Goal: Participate in discussion: Engage in conversation with other users on a specific topic

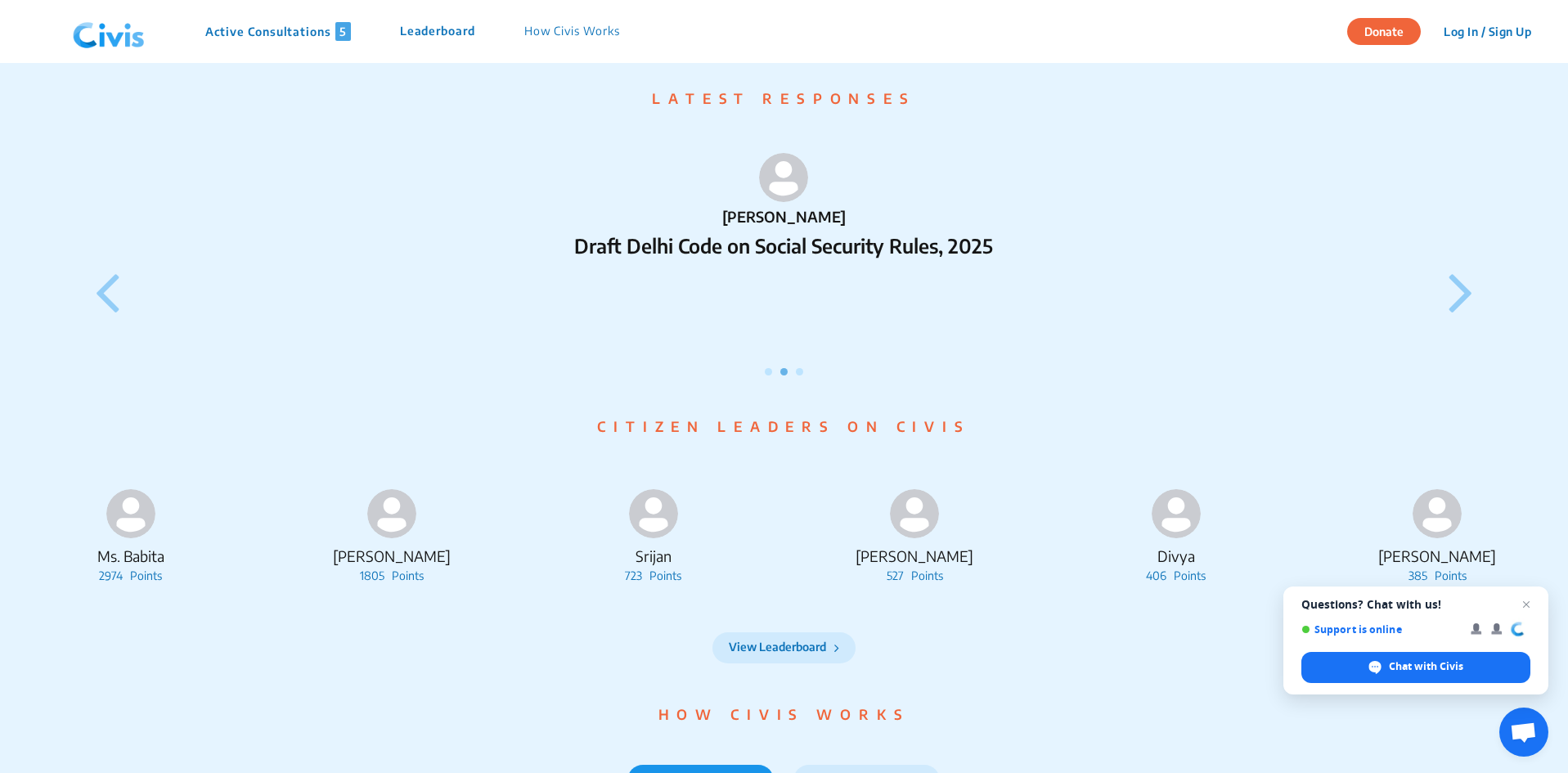
scroll to position [1406, 0]
click at [1468, 313] on icon at bounding box center [1460, 288] width 25 height 68
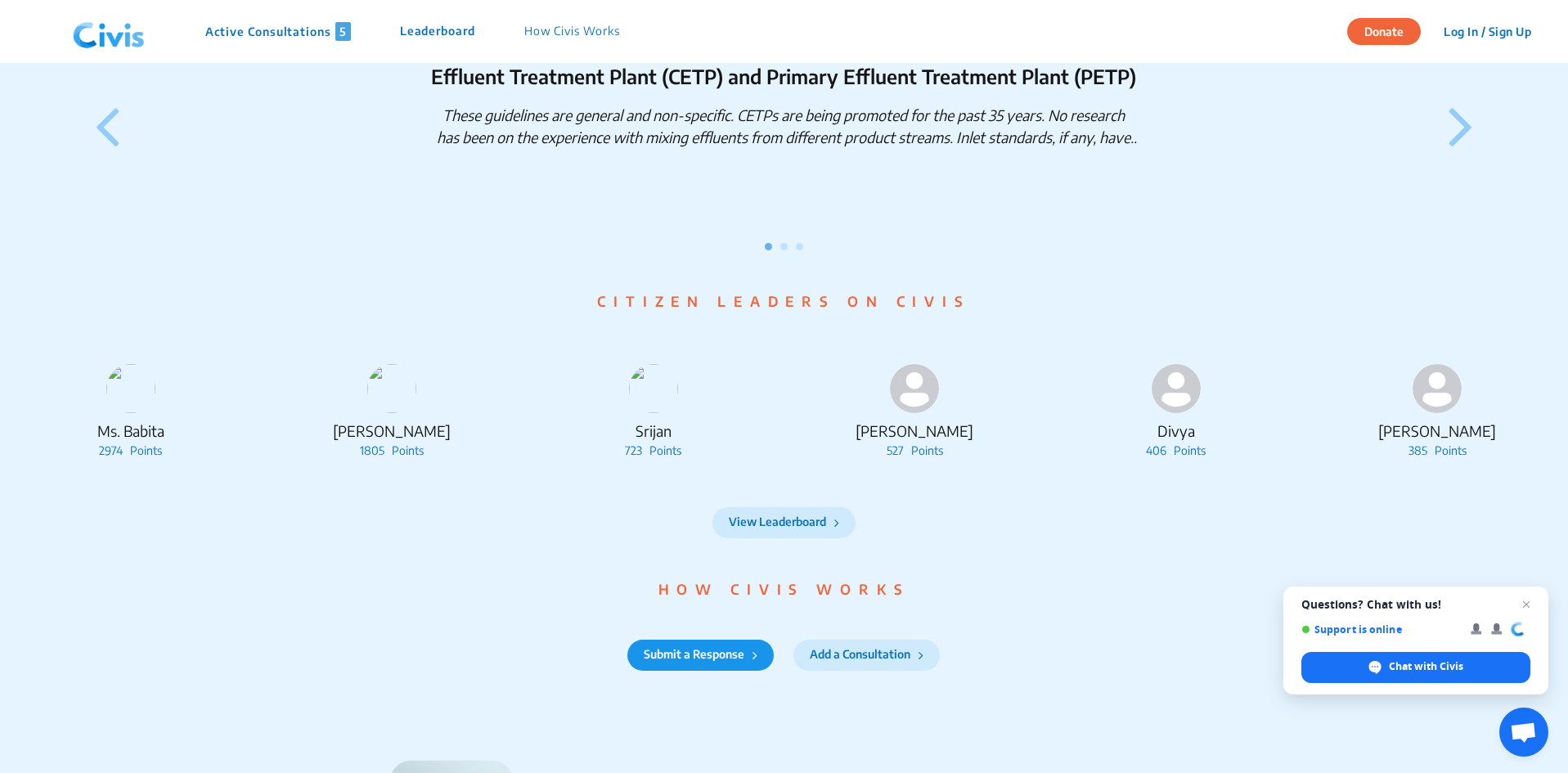
scroll to position [1556, 0]
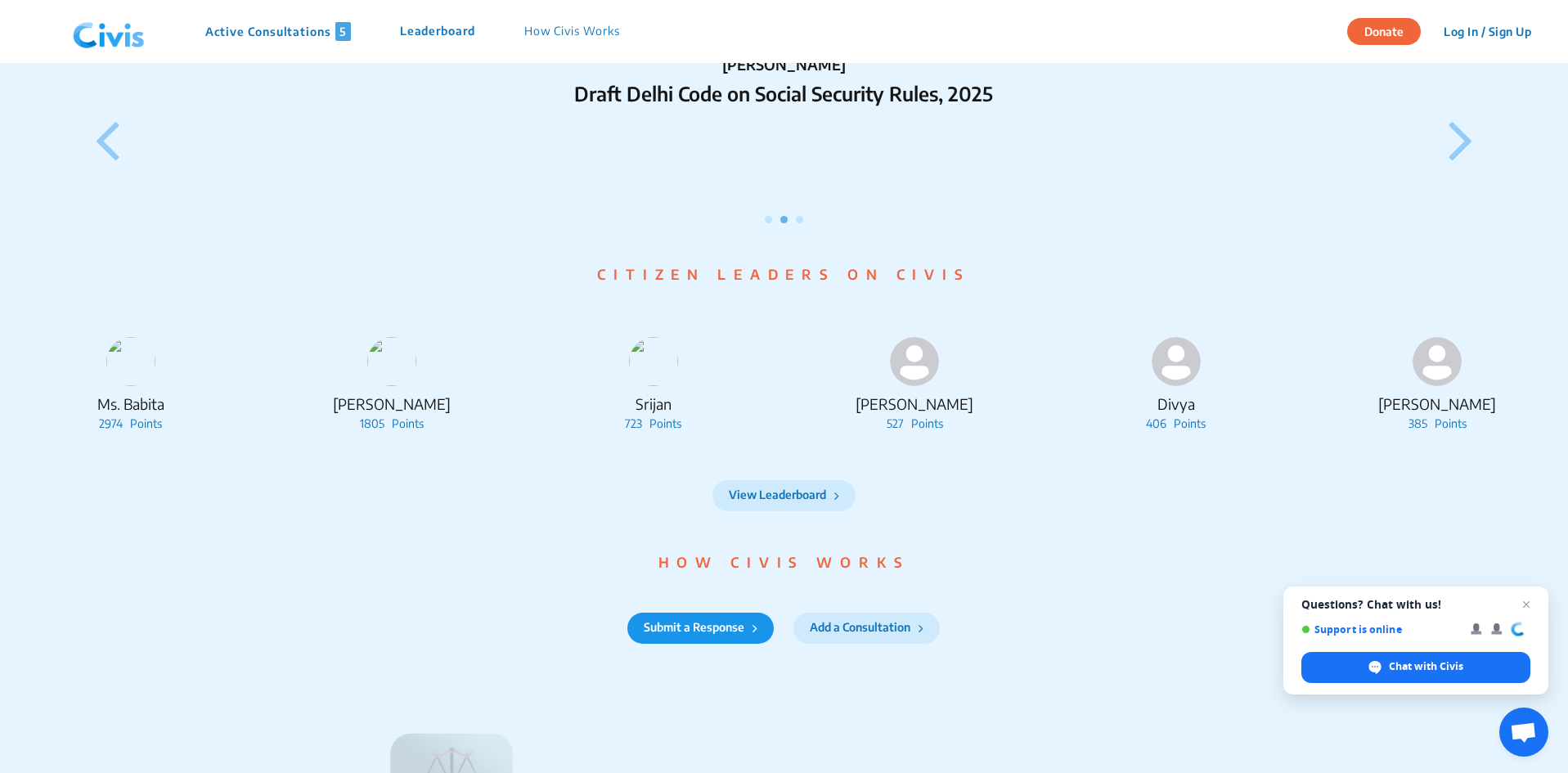
click at [1456, 168] on icon at bounding box center [1460, 139] width 25 height 68
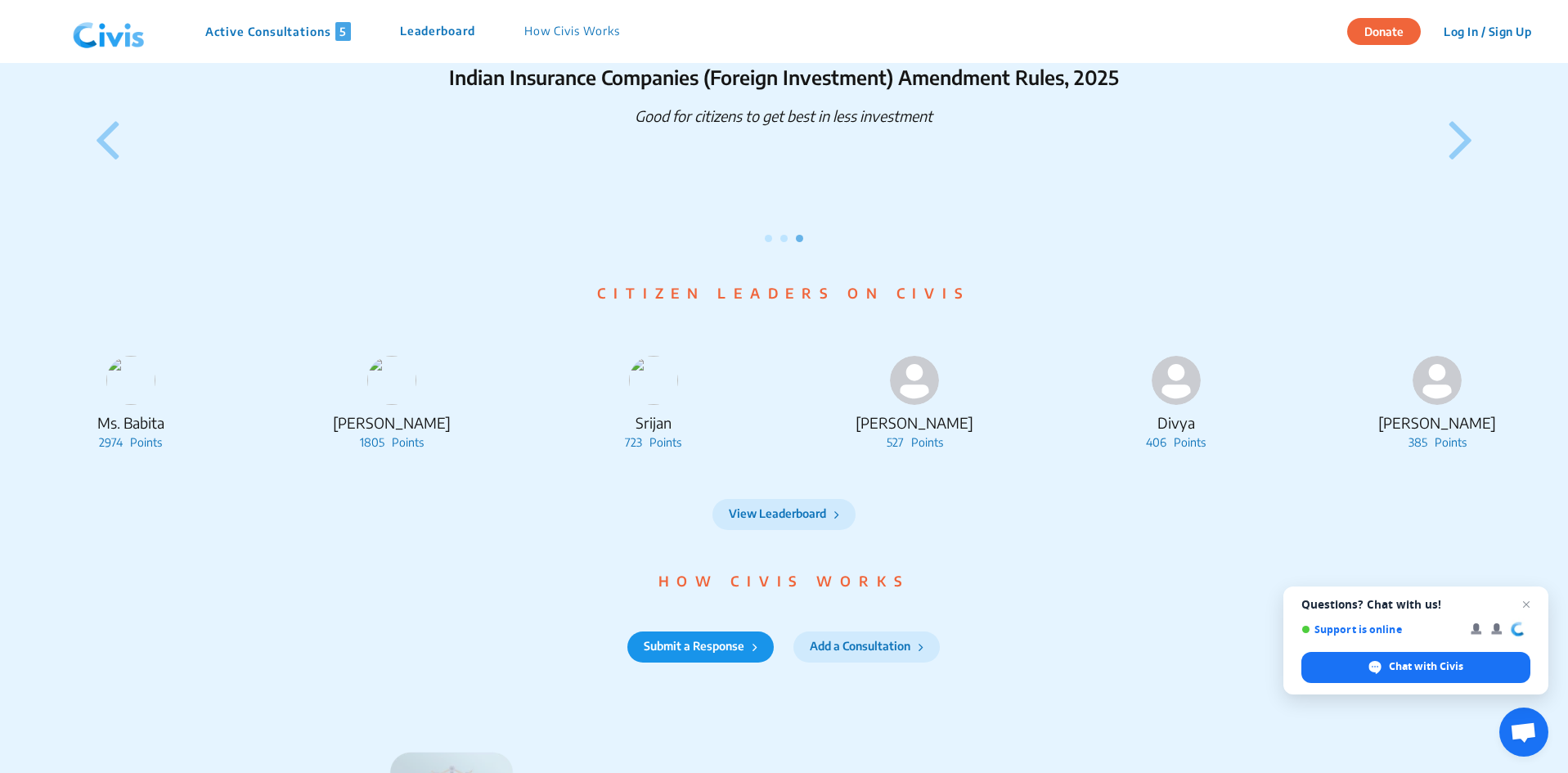
click at [1456, 168] on icon at bounding box center [1460, 138] width 25 height 68
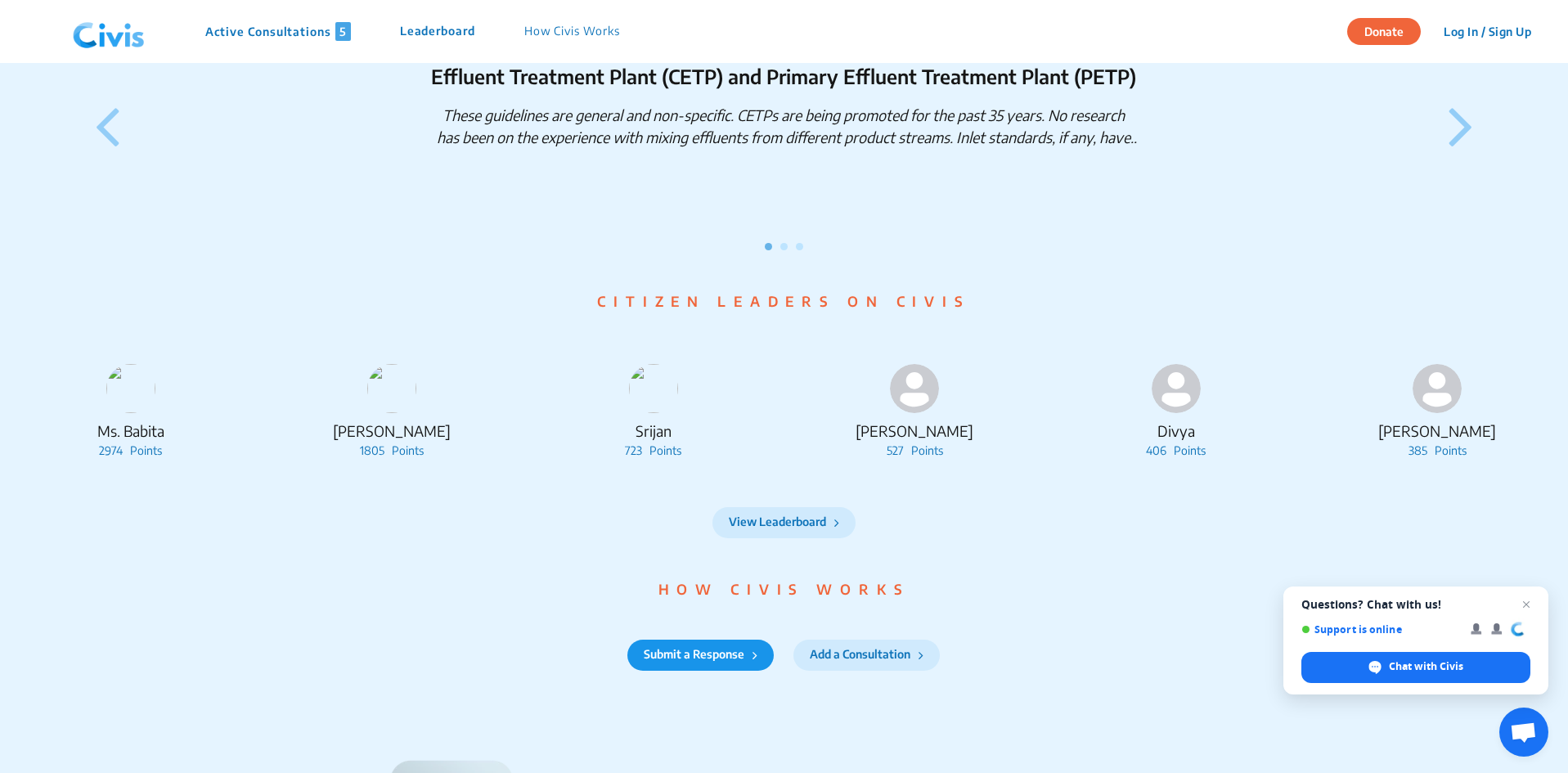
click at [1456, 159] on icon at bounding box center [1460, 125] width 25 height 68
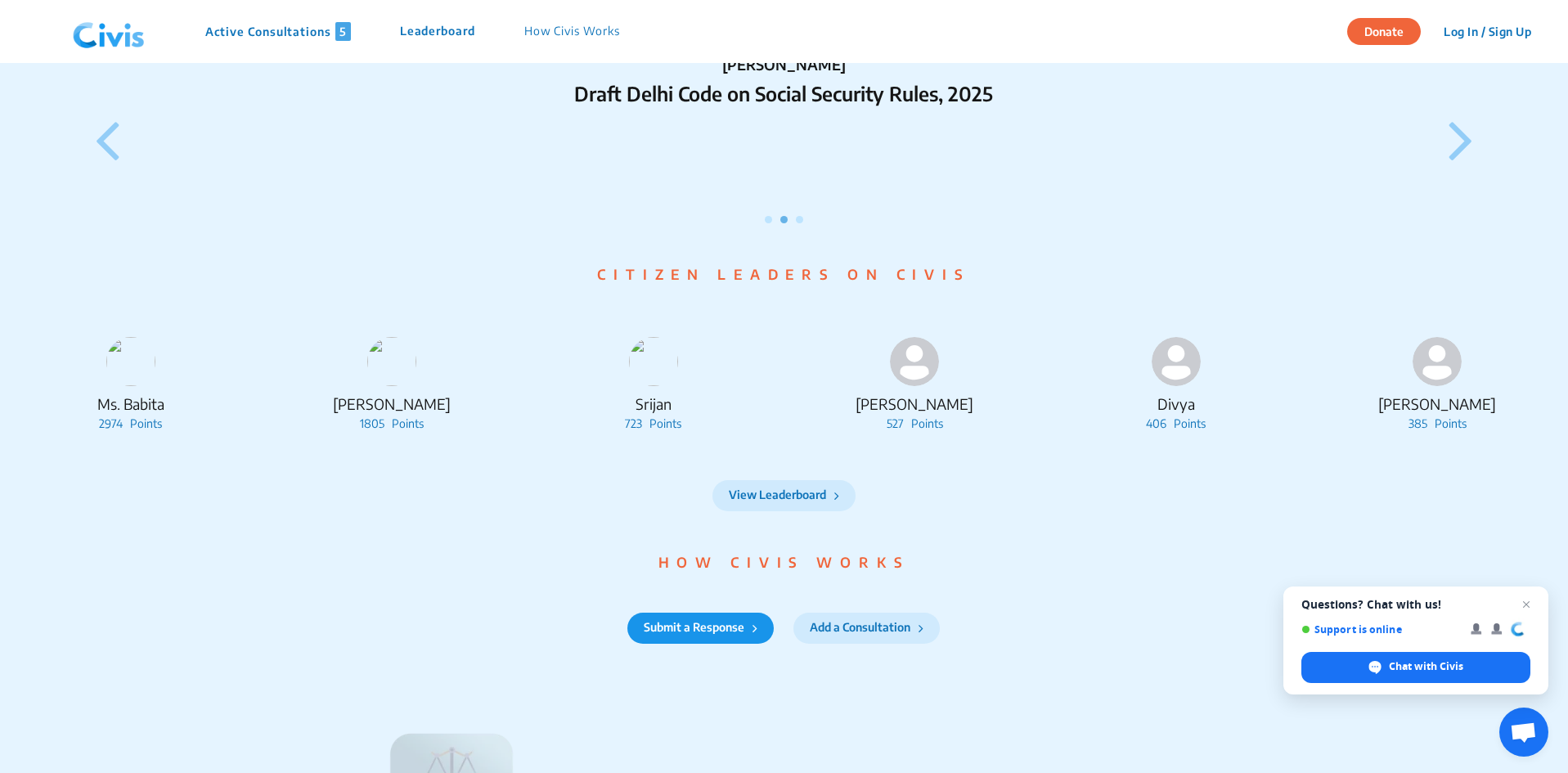
click at [1456, 168] on icon at bounding box center [1460, 139] width 25 height 68
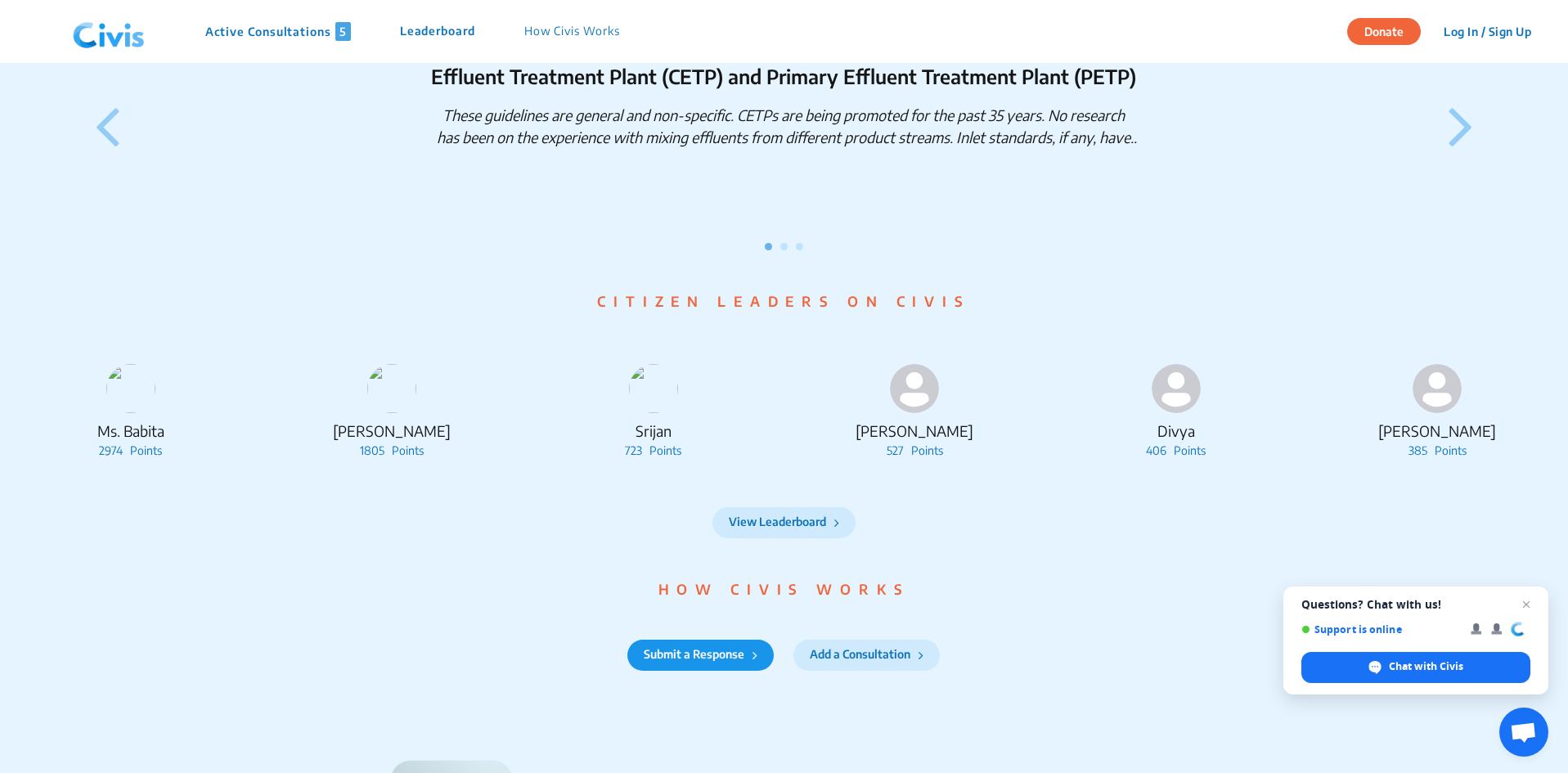
click at [1456, 159] on icon at bounding box center [1460, 125] width 25 height 68
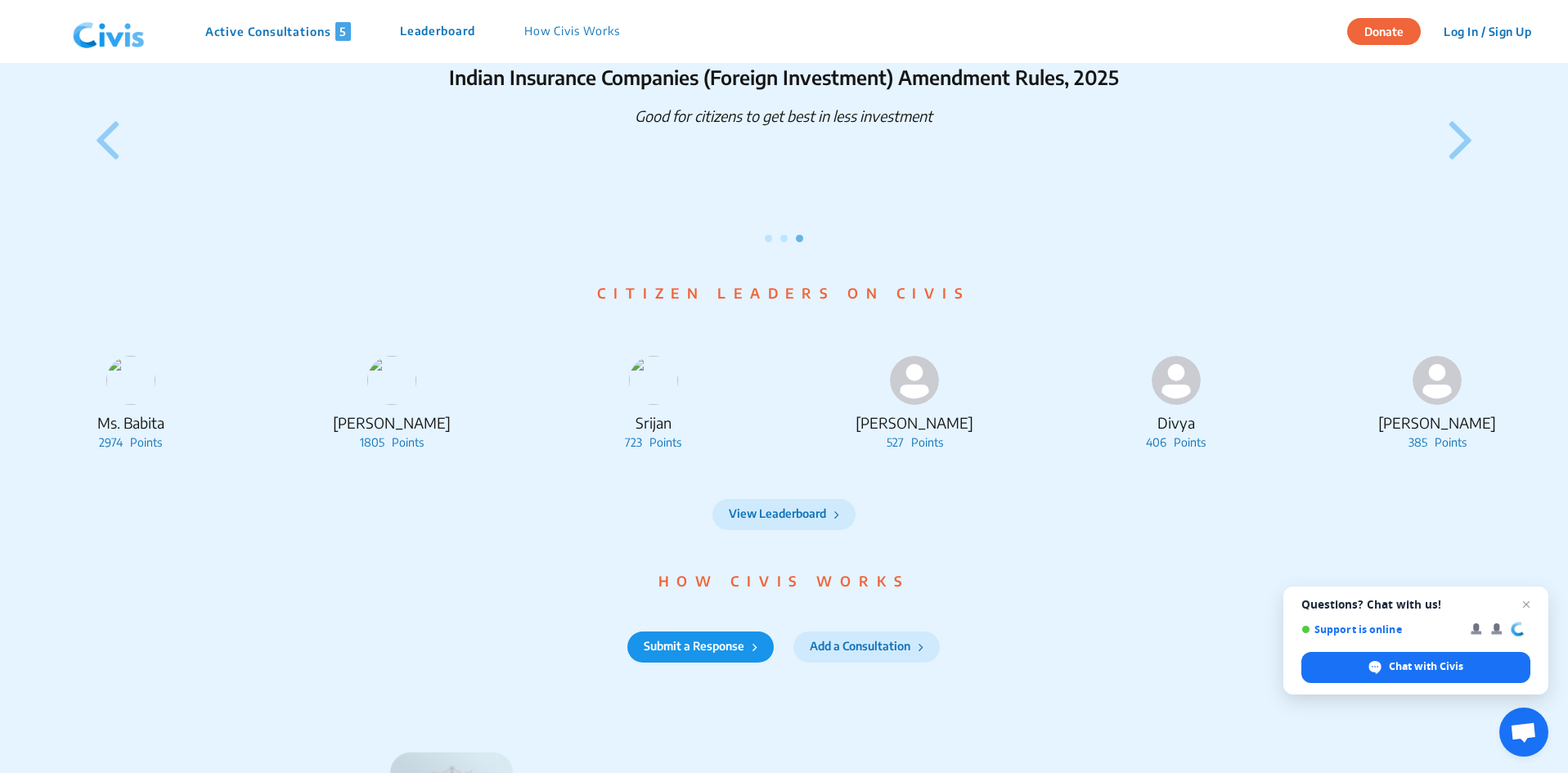
click at [1455, 170] on icon at bounding box center [1460, 138] width 25 height 68
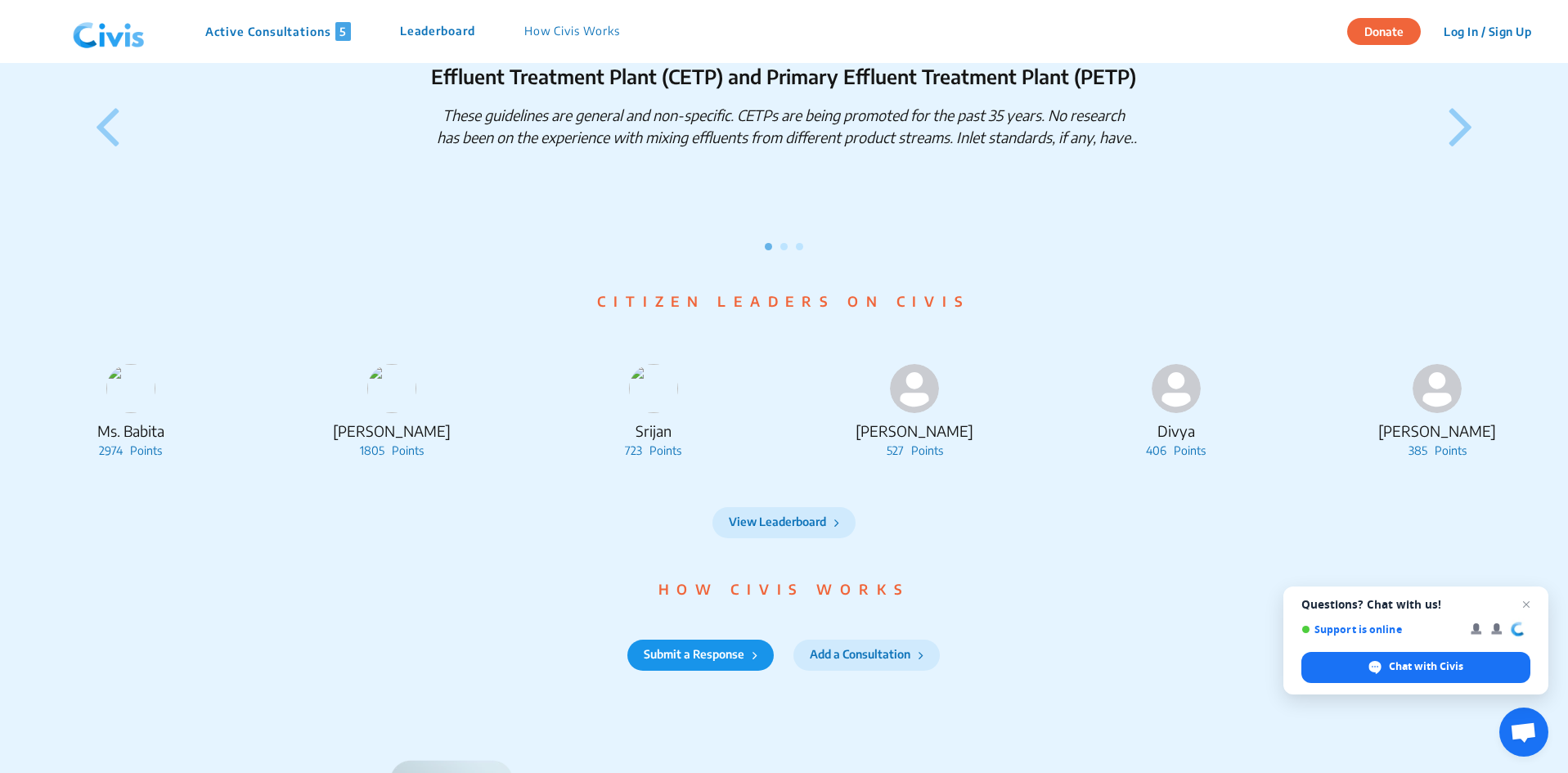
click at [1455, 159] on icon at bounding box center [1460, 125] width 25 height 68
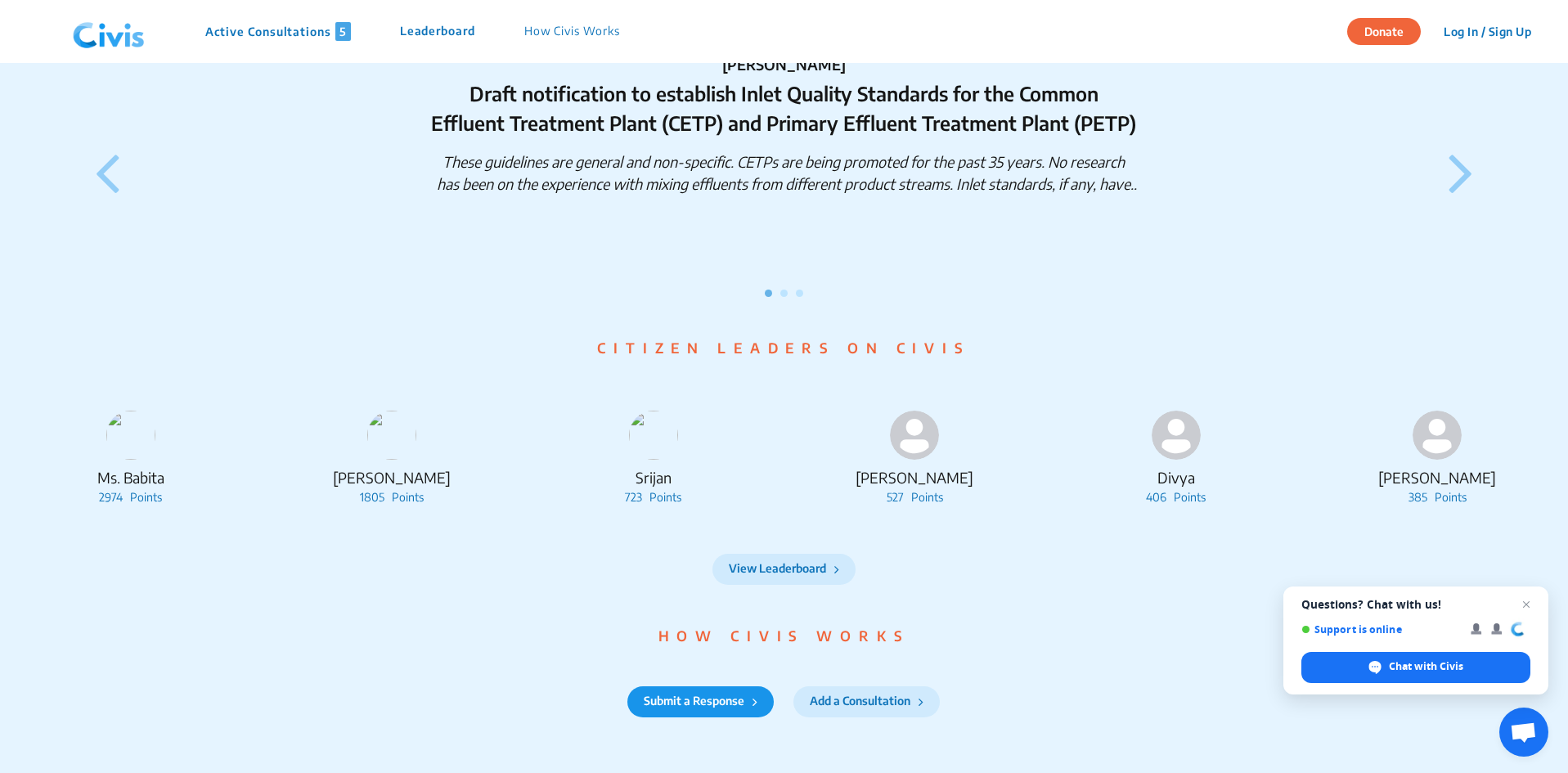
click at [1455, 170] on icon at bounding box center [1460, 171] width 25 height 68
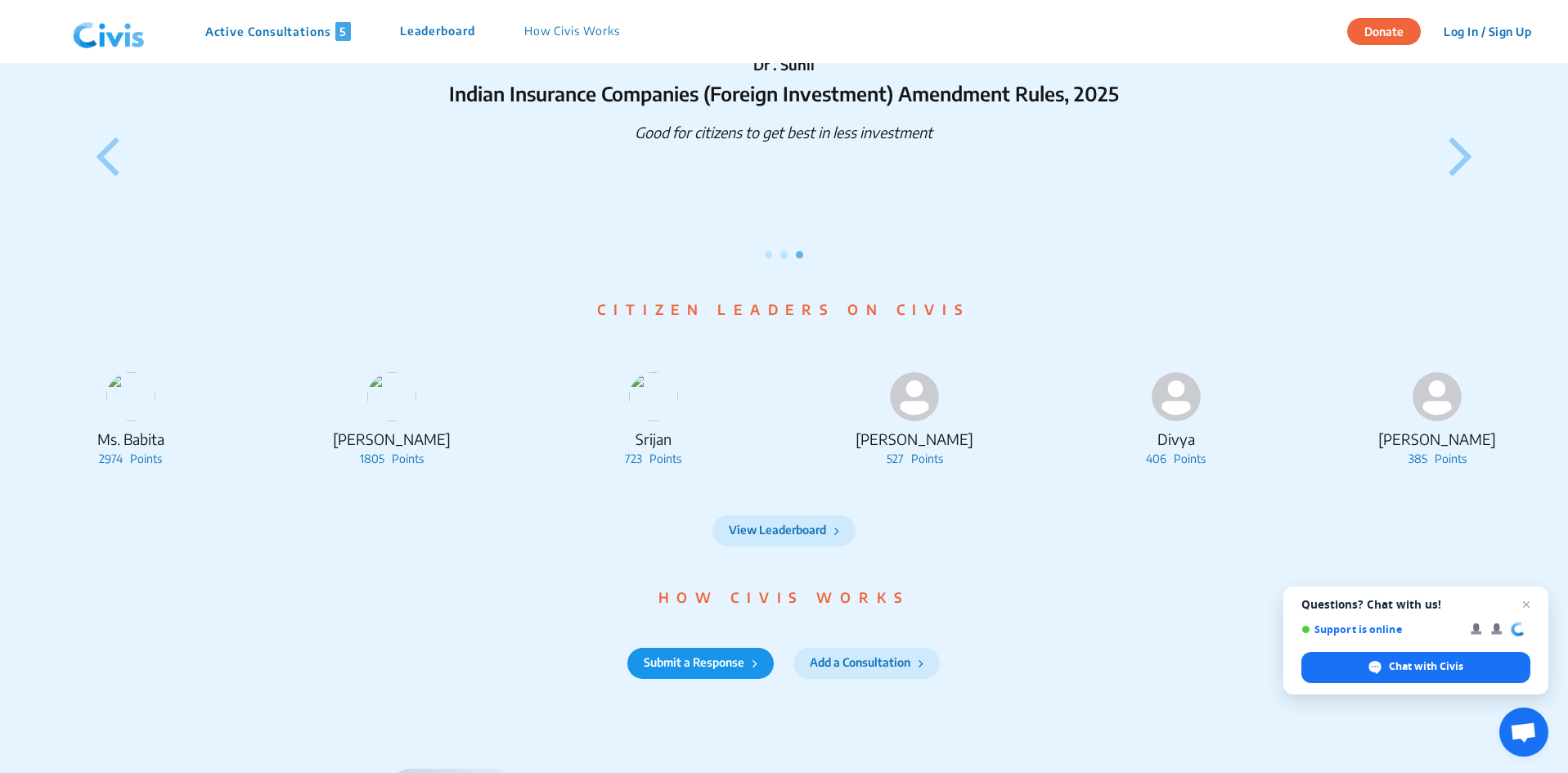
scroll to position [1573, 0]
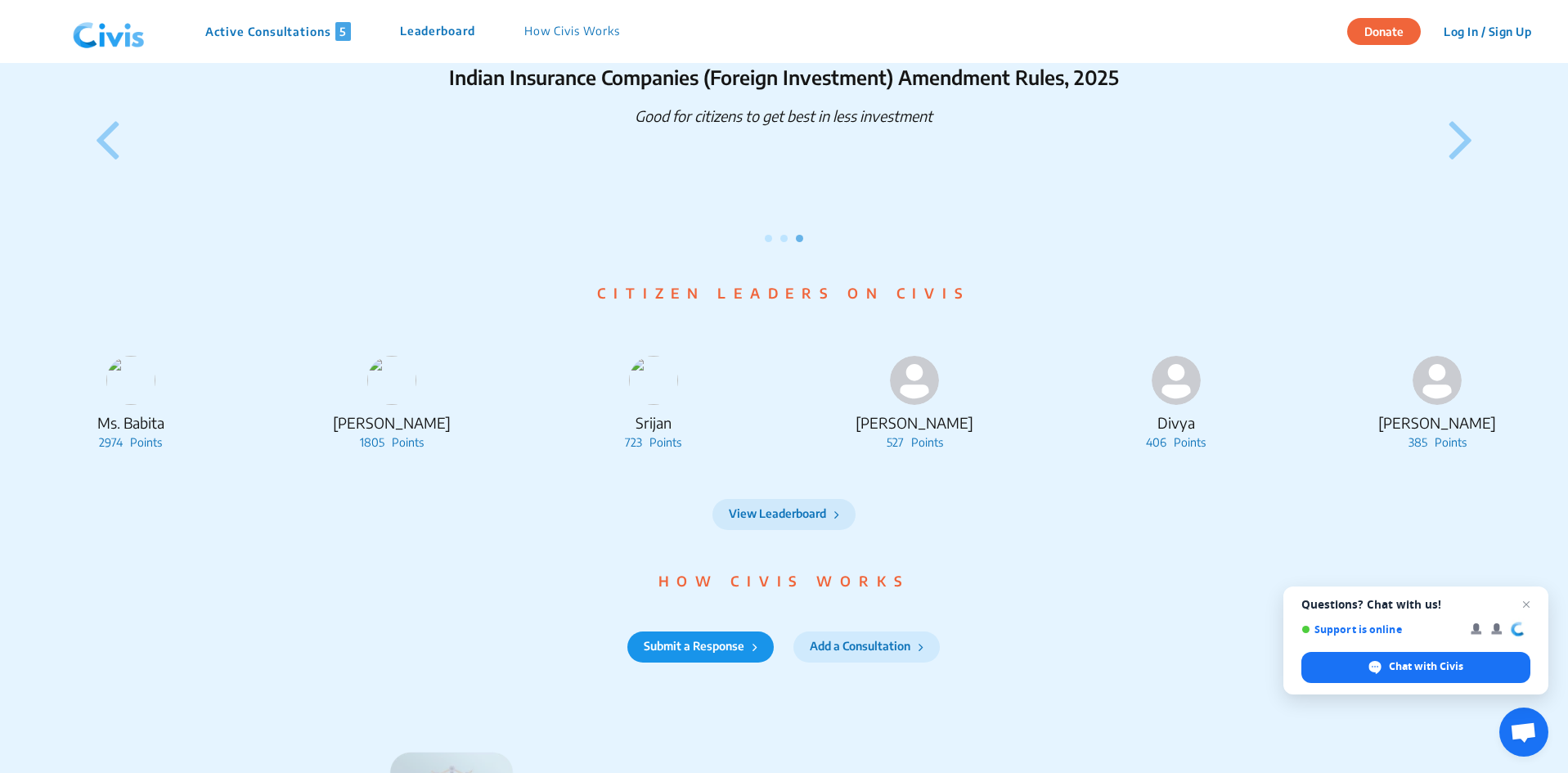
click at [796, 530] on button "View Leaderboard" at bounding box center [784, 514] width 144 height 31
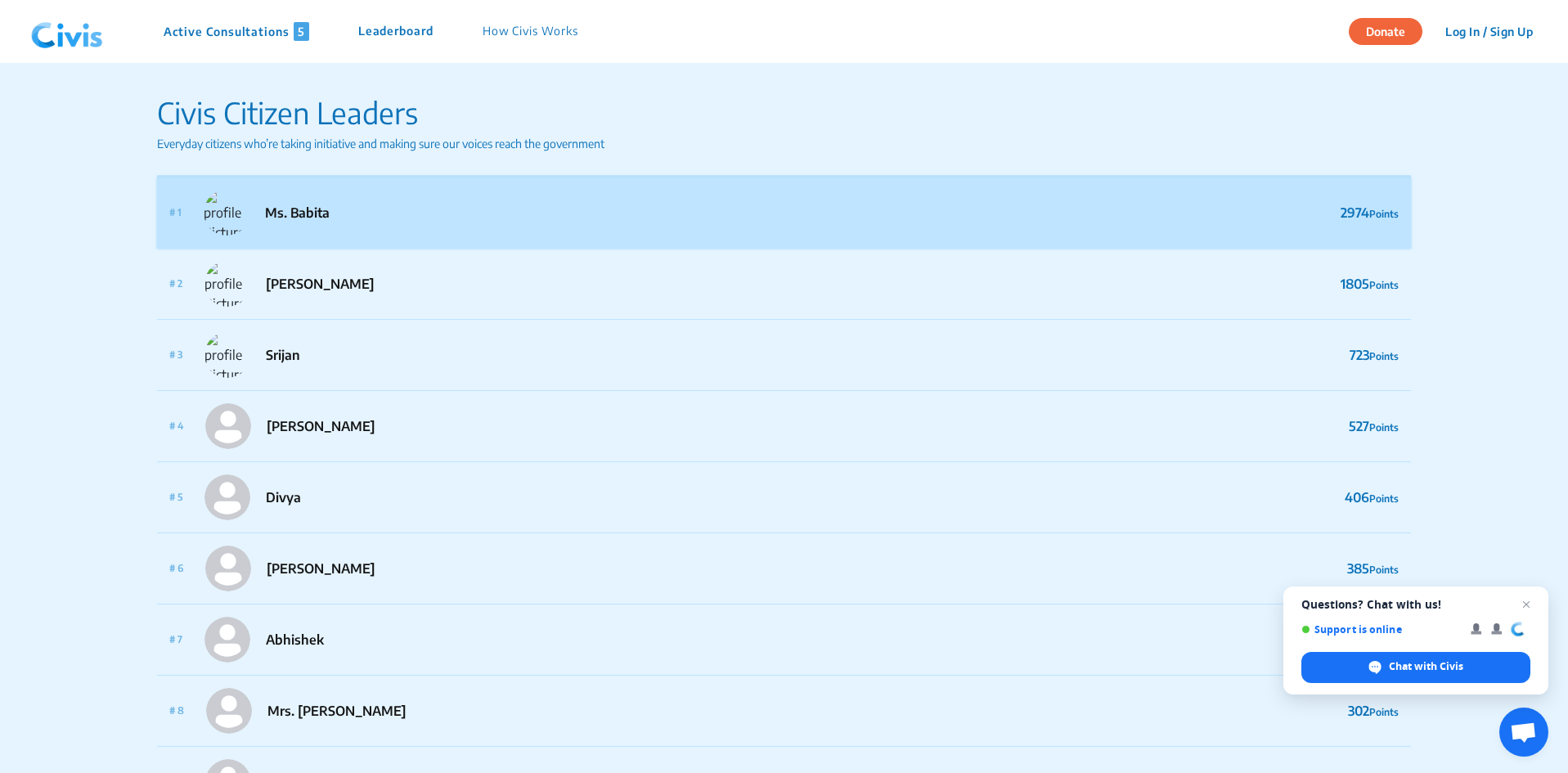
click at [697, 206] on div "# 1 Ms. Babita 2974 Points" at bounding box center [784, 213] width 1254 height 71
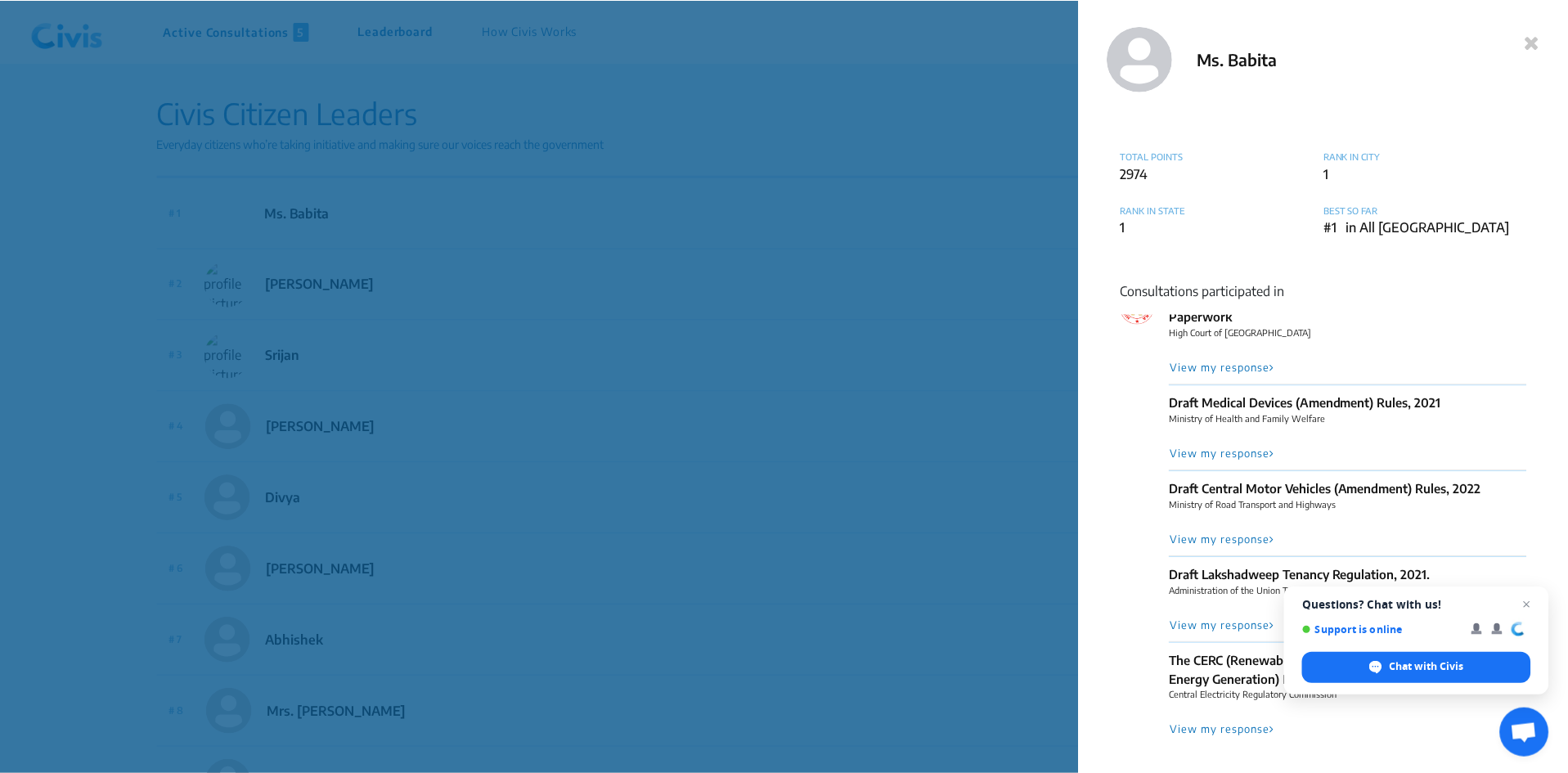
scroll to position [776, 0]
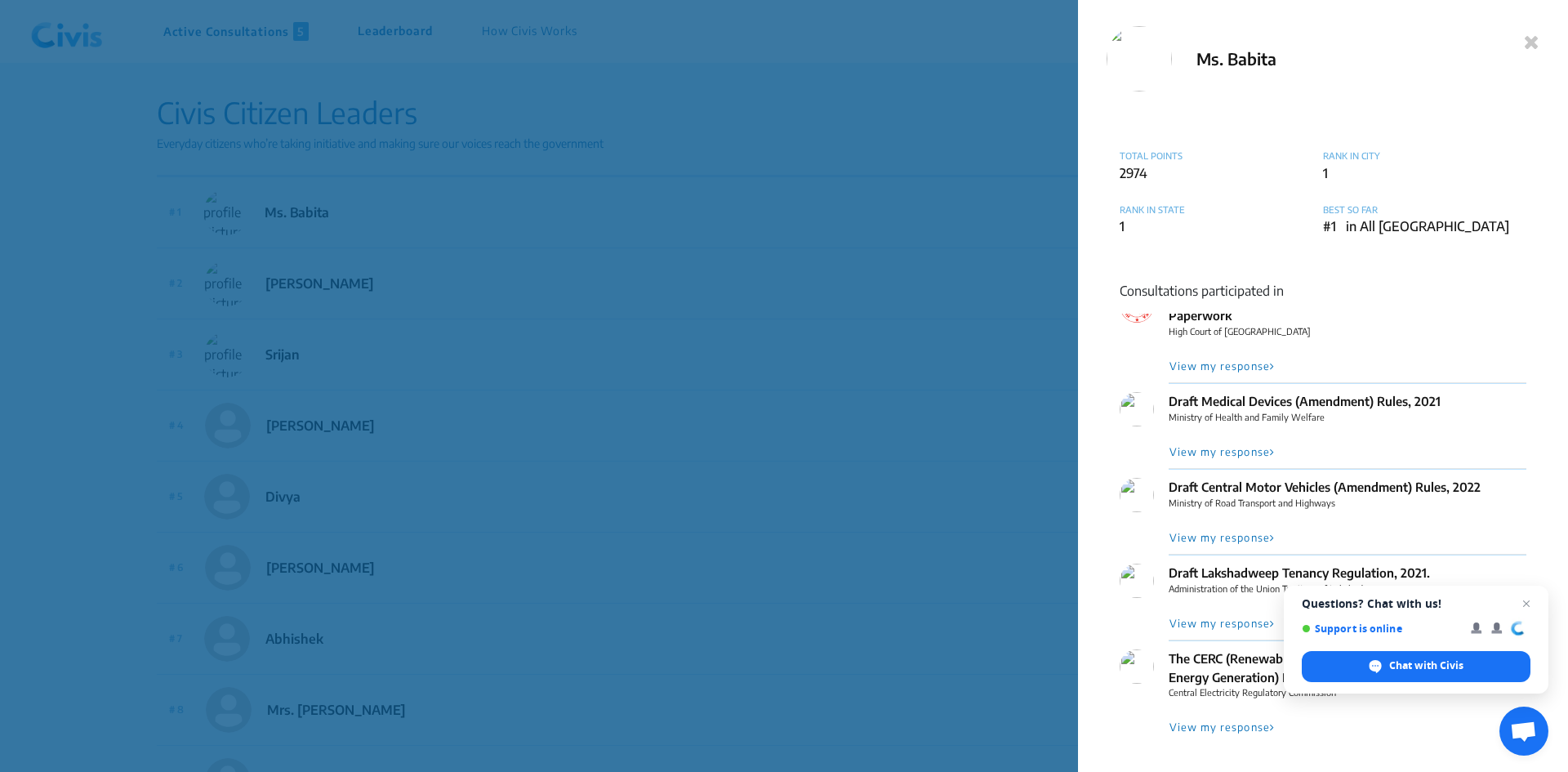
click at [914, 416] on div "Ms. Babita TOTAL POINTS 2974 RANK IN CITY 1 RANK IN STATE 1 BEST SO FAR #1 in A…" at bounding box center [784, 386] width 1568 height 772
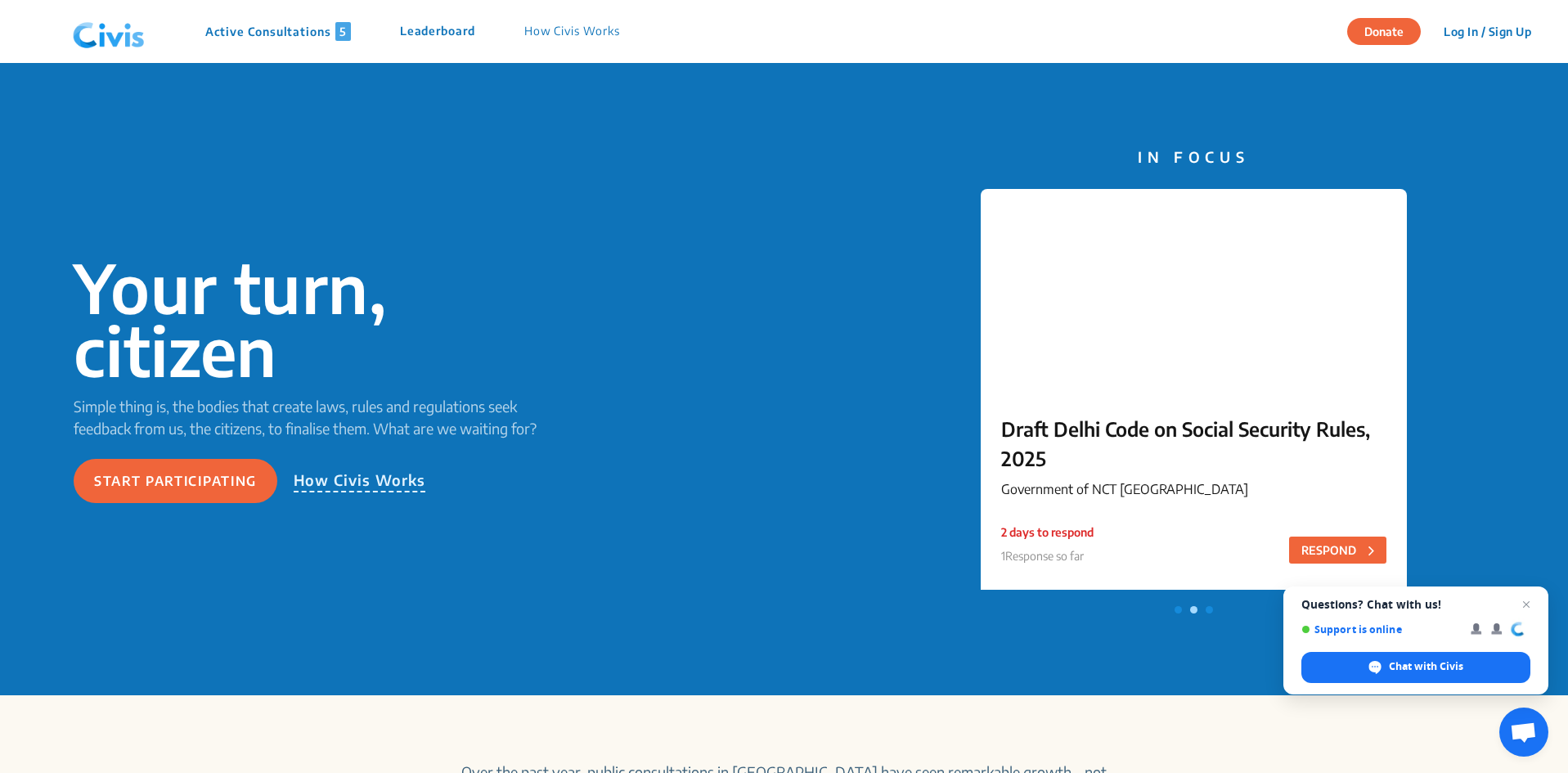
click at [1541, 392] on div "Your turn, citizen Simple thing is, the bodies that create laws, rules and regu…" at bounding box center [784, 379] width 1568 height 632
click at [1202, 441] on p "New Drugs and Clinical Trials (...... Amendment) Rules, 2025" at bounding box center [1193, 442] width 385 height 58
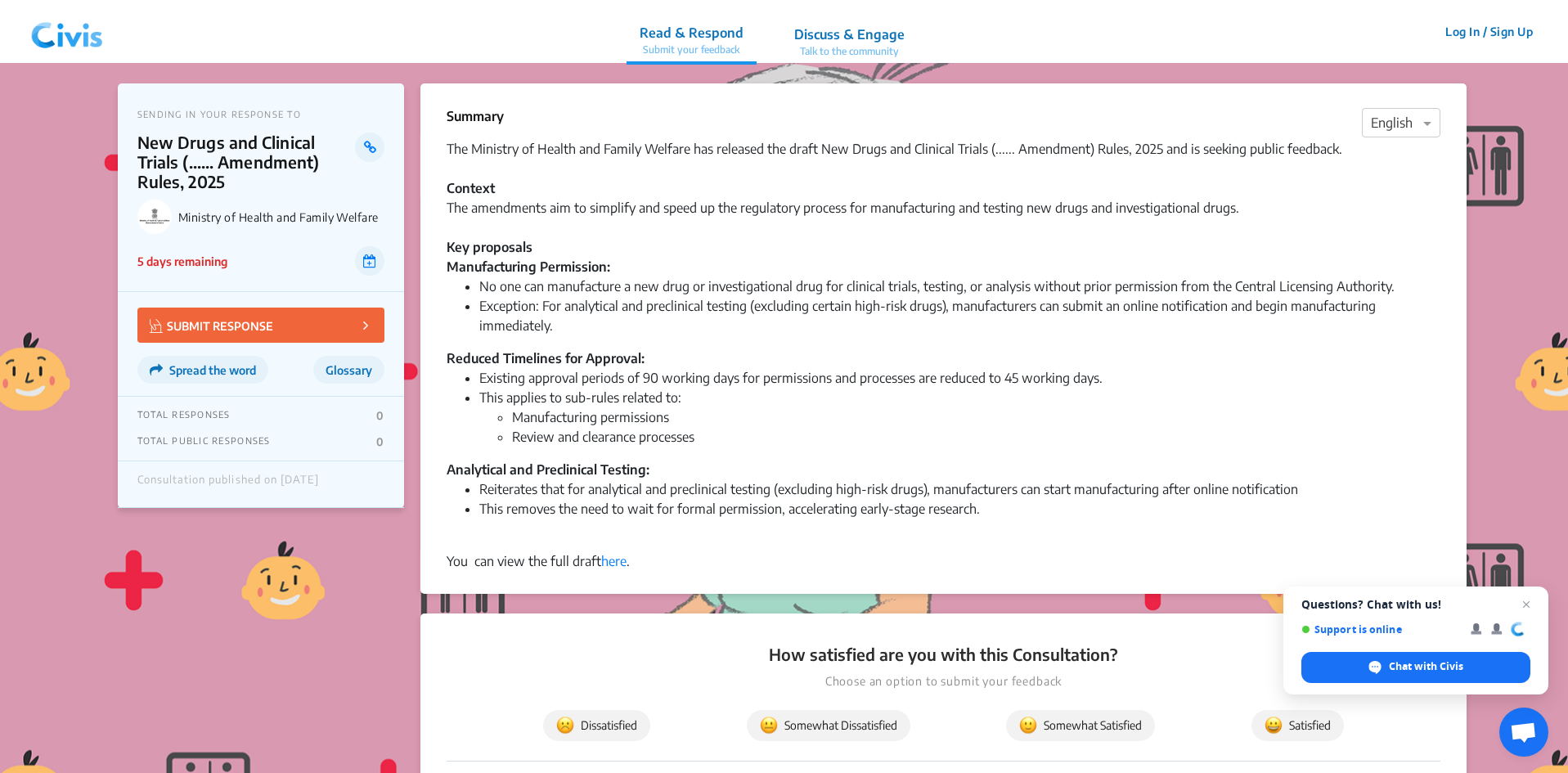
click at [944, 439] on li "Review and clearance processes" at bounding box center [976, 436] width 929 height 20
click at [844, 37] on p "Discuss & Engage" at bounding box center [849, 35] width 111 height 20
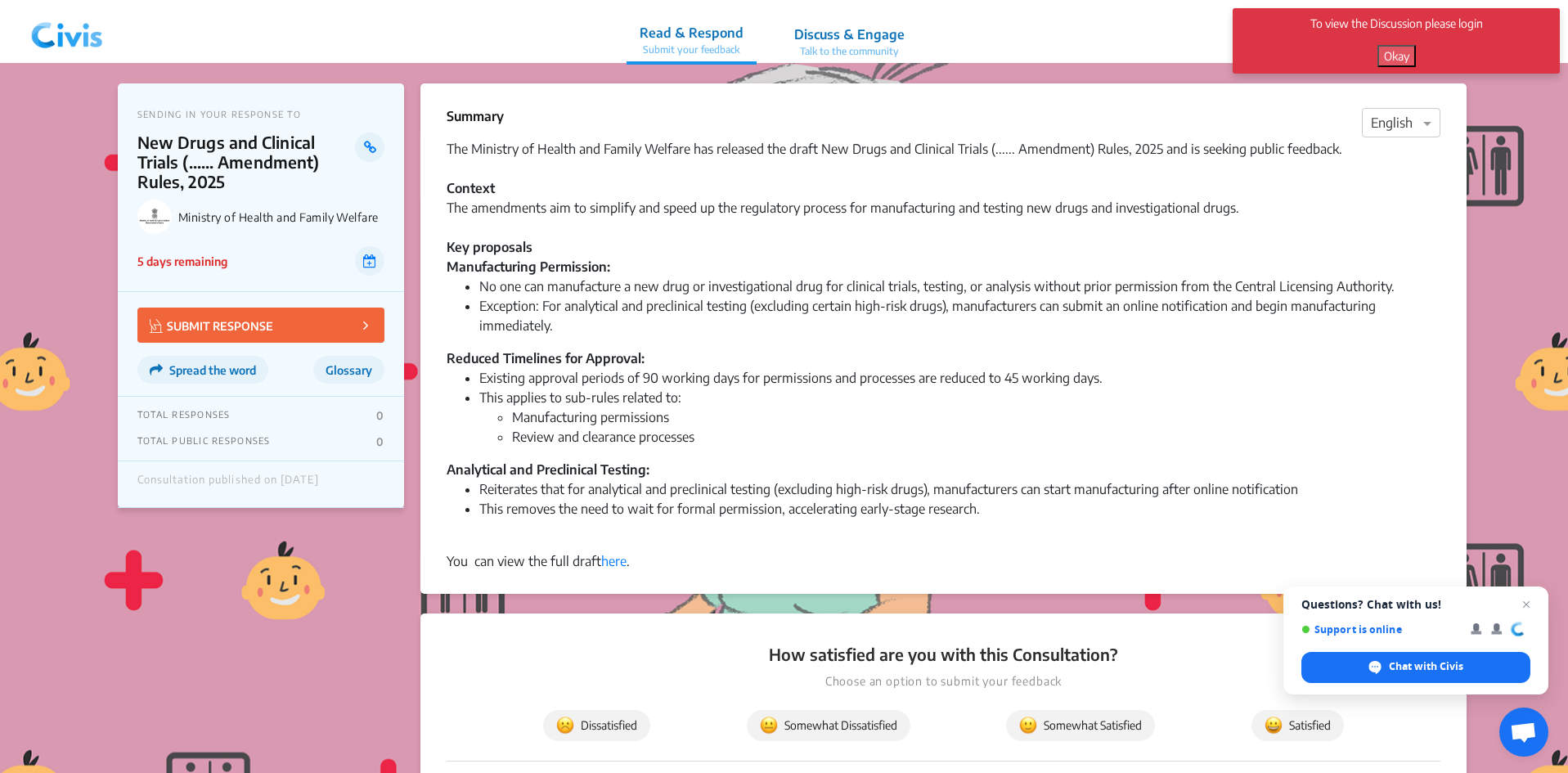
click at [844, 37] on p "Discuss & Engage" at bounding box center [849, 35] width 111 height 20
click at [835, 49] on p "Talk to the community" at bounding box center [849, 51] width 111 height 15
click at [1406, 55] on button "Okay" at bounding box center [1396, 55] width 39 height 22
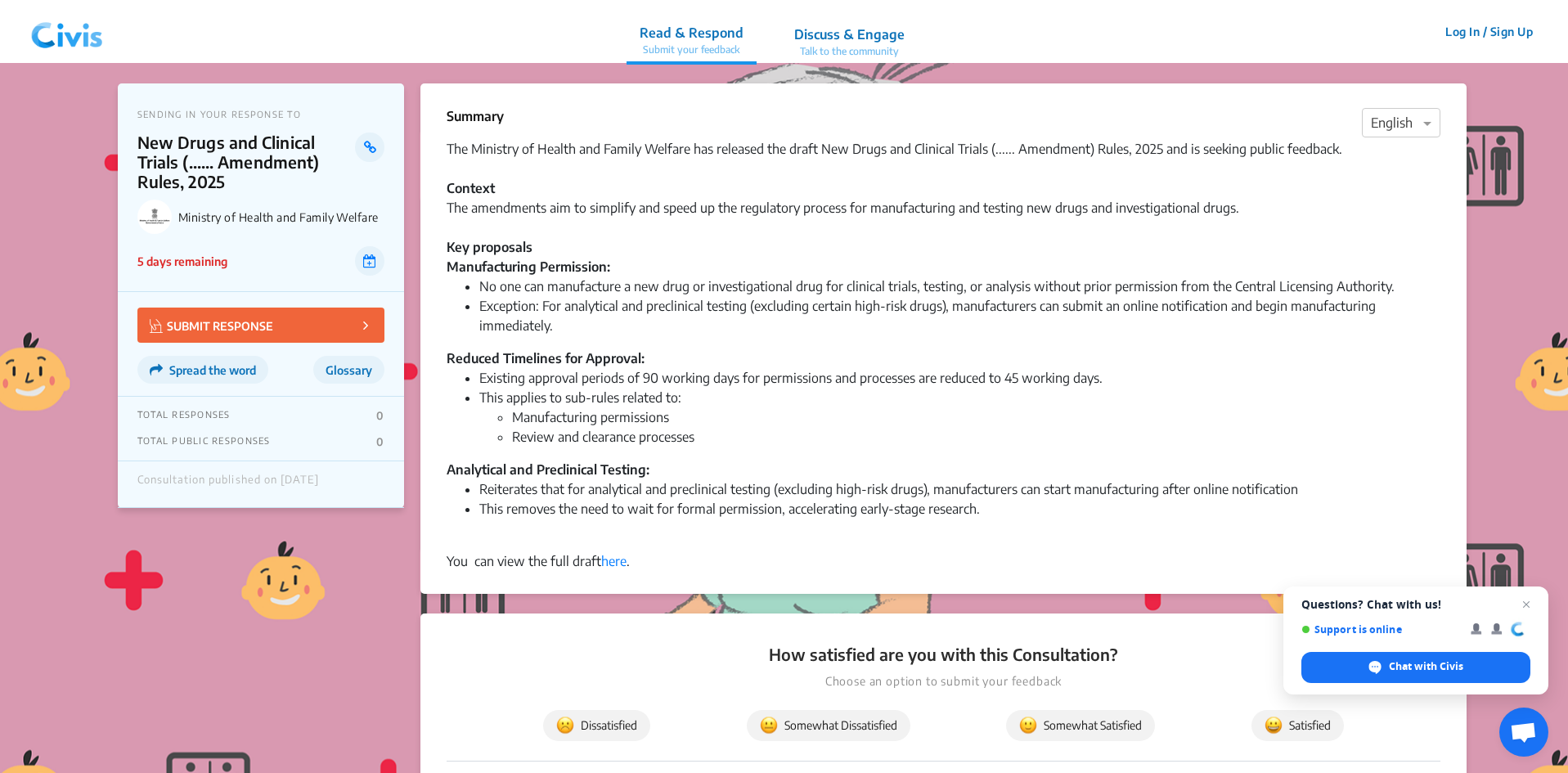
click at [865, 21] on link "Discuss & Engage Talk to the community" at bounding box center [849, 32] width 137 height 63
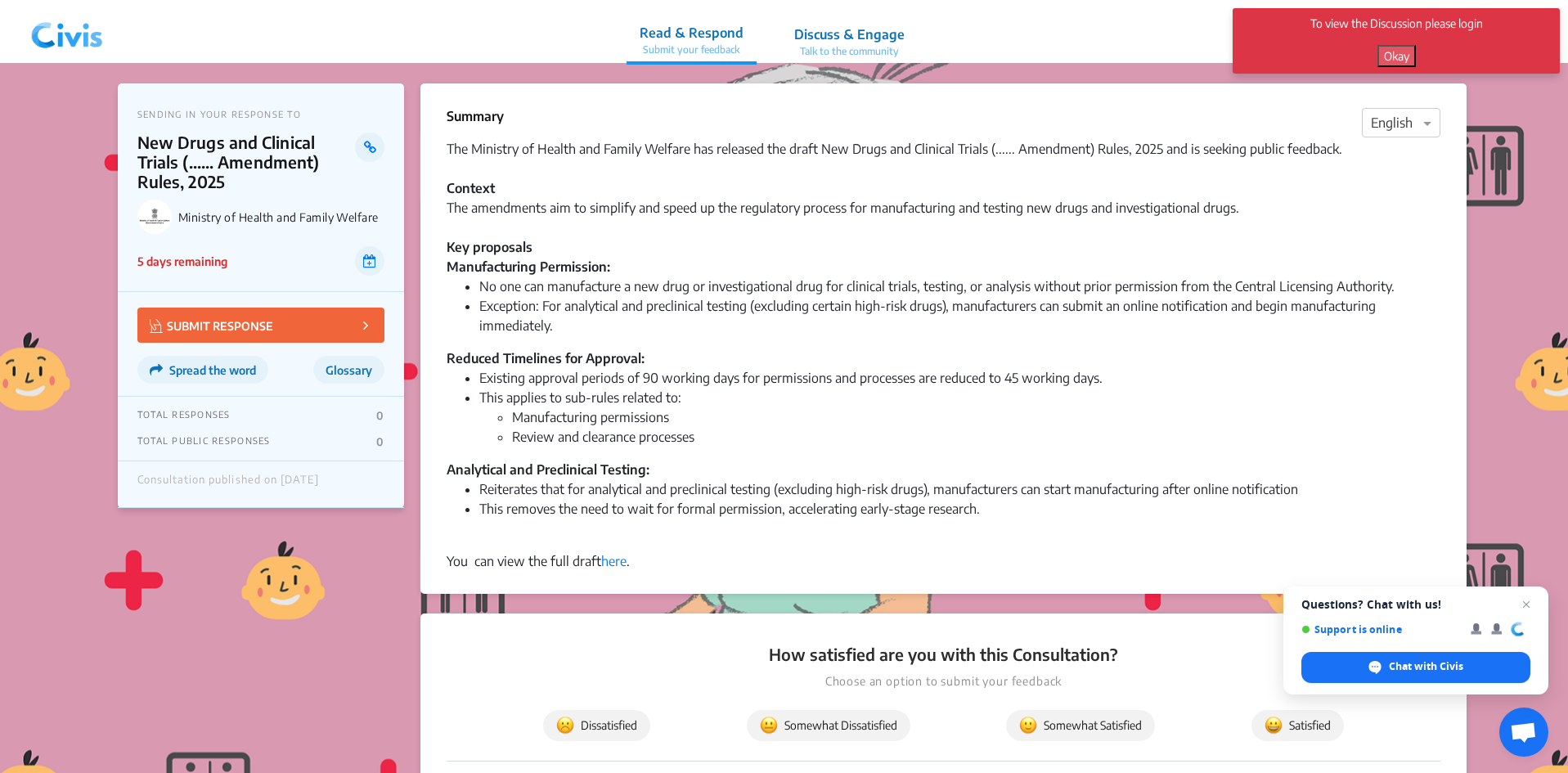
click at [865, 21] on link "Discuss & Engage Talk to the community" at bounding box center [849, 32] width 137 height 63
